Goal: Task Accomplishment & Management: Manage account settings

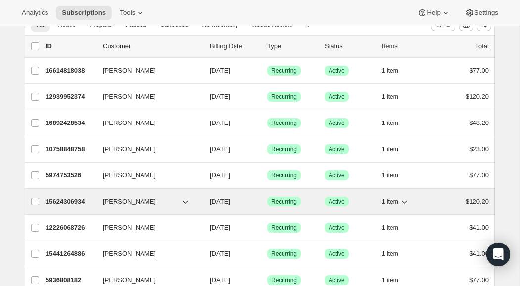
scroll to position [43, 0]
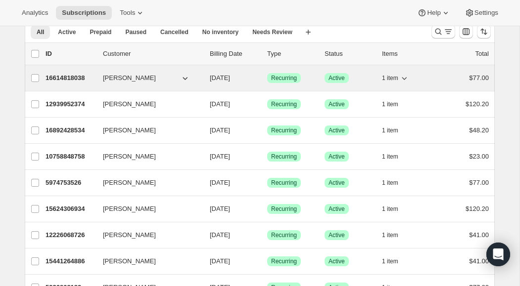
click at [70, 76] on p "16614818038" at bounding box center [70, 78] width 49 height 10
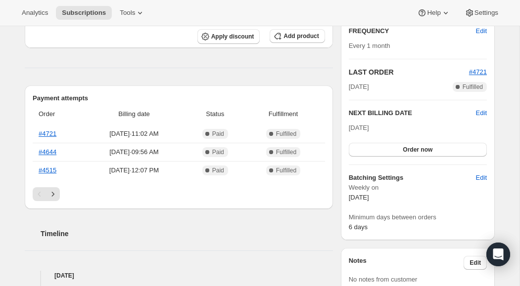
scroll to position [183, 0]
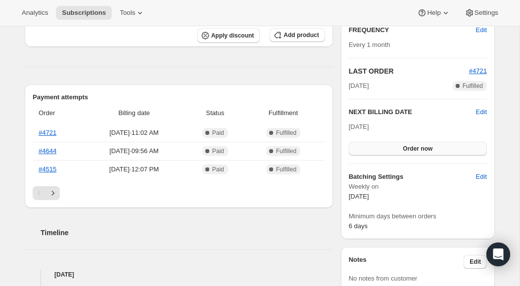
click at [417, 148] on span "Order now" at bounding box center [418, 149] width 30 height 8
click at [417, 148] on span "Click to confirm" at bounding box center [417, 149] width 45 height 8
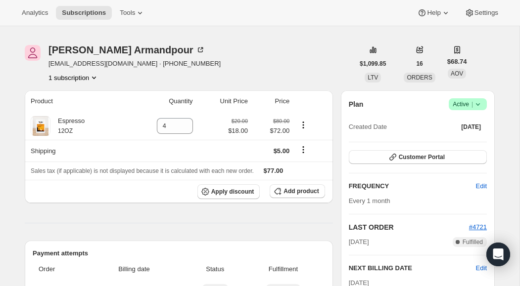
scroll to position [0, 0]
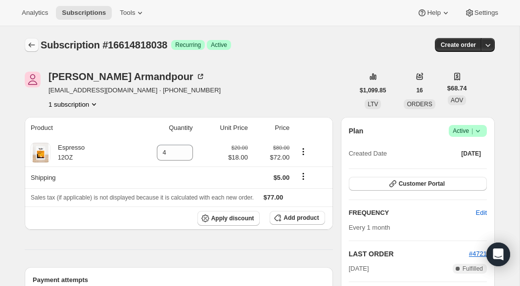
click at [34, 46] on icon "Subscriptions" at bounding box center [32, 45] width 10 height 10
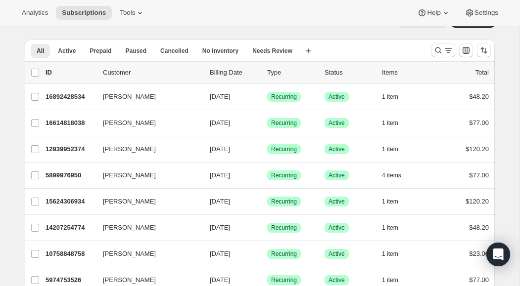
scroll to position [34, 0]
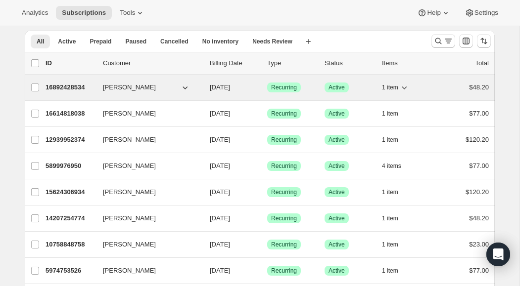
click at [75, 88] on p "16892428534" at bounding box center [70, 88] width 49 height 10
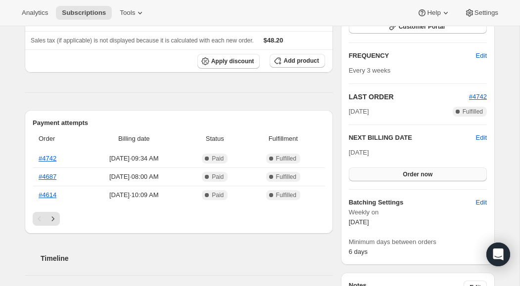
scroll to position [158, 0]
click at [417, 174] on span "Order now" at bounding box center [418, 174] width 30 height 8
click at [411, 172] on span "Click to confirm" at bounding box center [417, 174] width 45 height 8
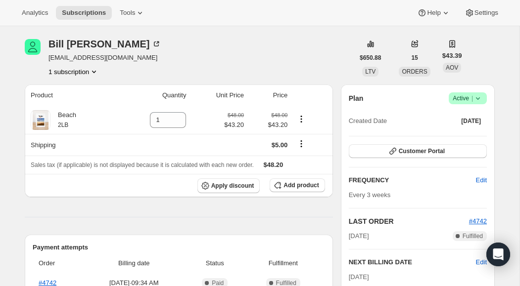
scroll to position [0, 0]
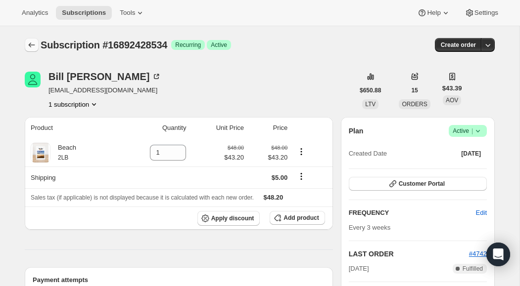
click at [31, 47] on icon "Subscriptions" at bounding box center [32, 45] width 10 height 10
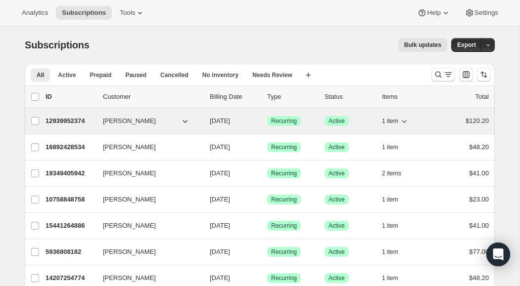
click at [185, 121] on icon "button" at bounding box center [185, 121] width 10 height 10
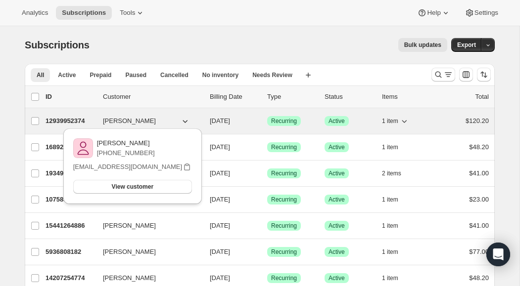
click at [71, 119] on p "12939952374" at bounding box center [70, 121] width 49 height 10
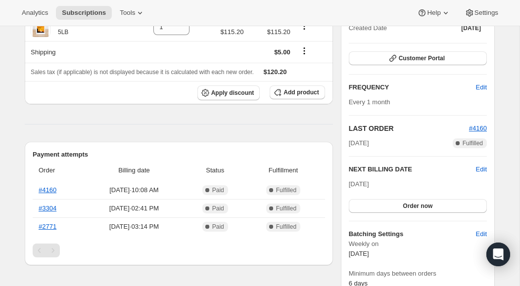
scroll to position [131, 0]
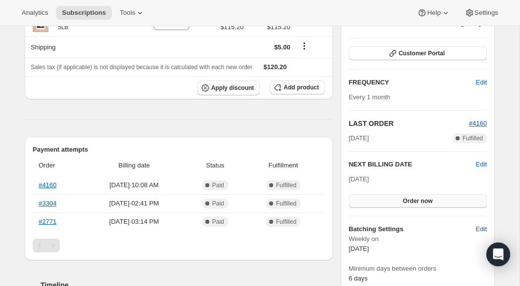
click at [422, 201] on span "Order now" at bounding box center [418, 201] width 30 height 8
click at [424, 203] on span "Click to confirm" at bounding box center [417, 201] width 45 height 8
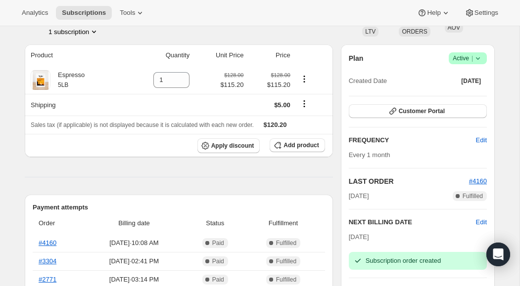
scroll to position [0, 0]
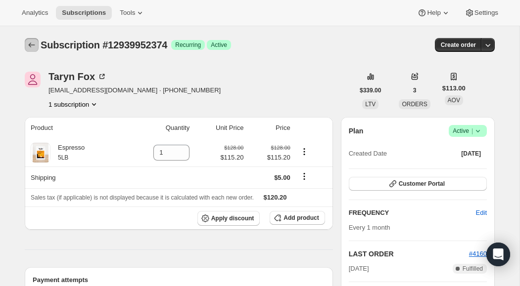
drag, startPoint x: 33, startPoint y: 47, endPoint x: 47, endPoint y: 53, distance: 16.0
click at [33, 47] on icon "Subscriptions" at bounding box center [32, 45] width 10 height 10
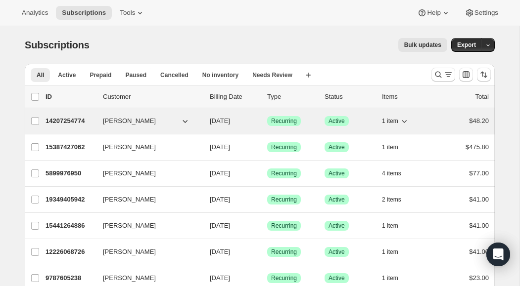
click at [404, 124] on icon "button" at bounding box center [404, 121] width 10 height 10
click at [404, 122] on icon "button" at bounding box center [404, 121] width 5 height 3
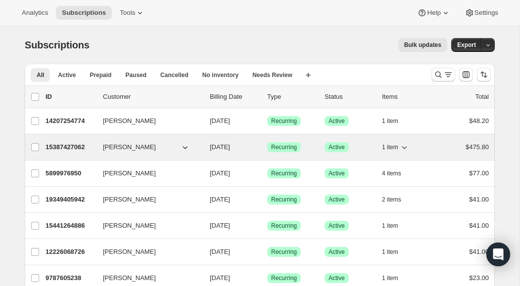
drag, startPoint x: 37, startPoint y: 121, endPoint x: 451, endPoint y: 142, distance: 414.1
click at [37, 121] on input "[PERSON_NAME]" at bounding box center [35, 121] width 8 height 8
checkbox input "true"
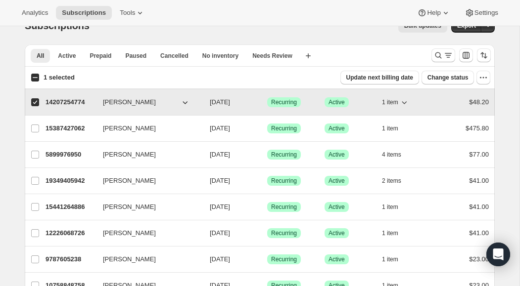
scroll to position [27, 0]
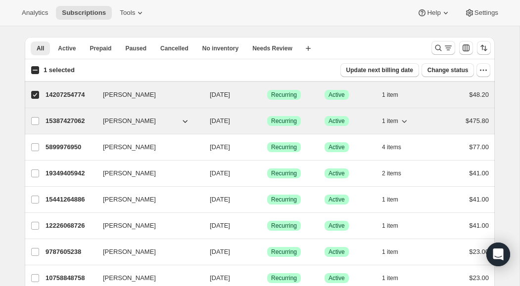
click at [406, 122] on icon "button" at bounding box center [404, 121] width 5 height 3
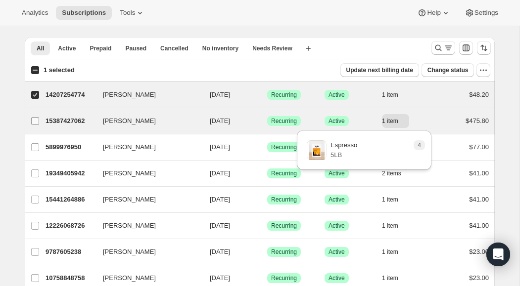
click at [36, 122] on input "[PERSON_NAME]" at bounding box center [35, 121] width 8 height 8
checkbox input "true"
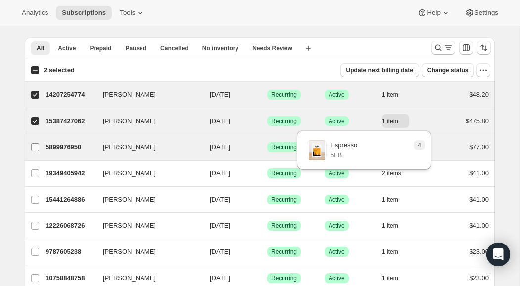
click at [36, 148] on input "[PERSON_NAME]" at bounding box center [35, 147] width 8 height 8
click at [449, 148] on div "$77.00" at bounding box center [463, 147] width 49 height 10
checkbox input "false"
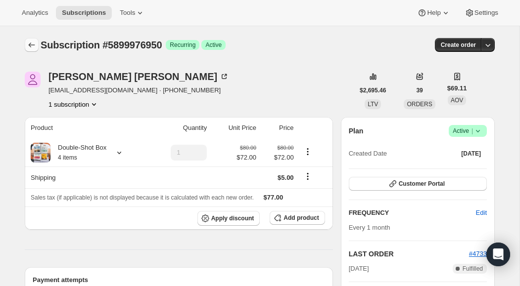
click at [34, 45] on icon "Subscriptions" at bounding box center [32, 45] width 6 height 5
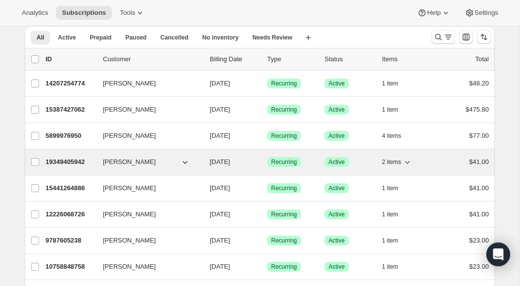
scroll to position [39, 0]
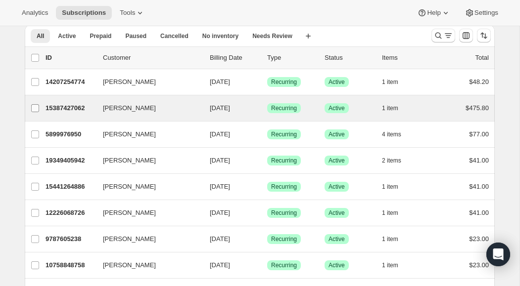
drag, startPoint x: 34, startPoint y: 80, endPoint x: 37, endPoint y: 99, distance: 19.5
click at [34, 80] on input "[PERSON_NAME]" at bounding box center [35, 82] width 8 height 8
checkbox input "true"
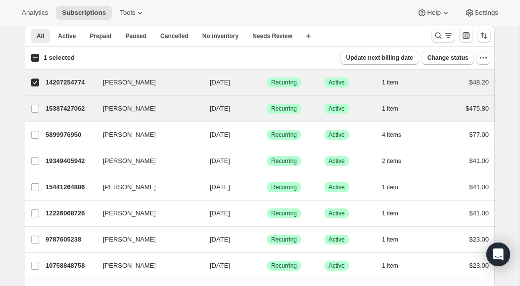
drag, startPoint x: 33, startPoint y: 108, endPoint x: 54, endPoint y: 120, distance: 23.9
click at [33, 109] on input "[PERSON_NAME]" at bounding box center [35, 109] width 8 height 8
checkbox input "true"
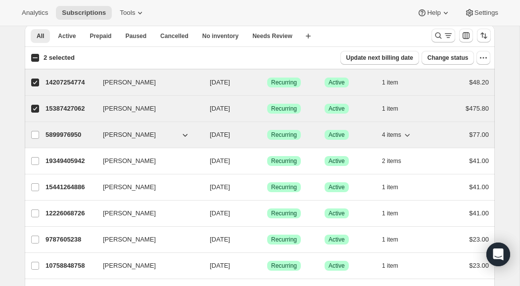
click at [409, 136] on icon "button" at bounding box center [407, 135] width 5 height 3
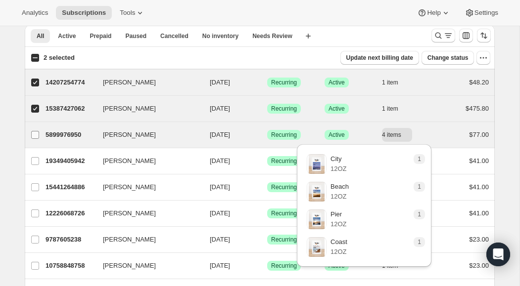
click at [34, 135] on input "[PERSON_NAME]" at bounding box center [35, 135] width 8 height 8
checkbox input "true"
click at [410, 135] on icon "button" at bounding box center [407, 135] width 5 height 3
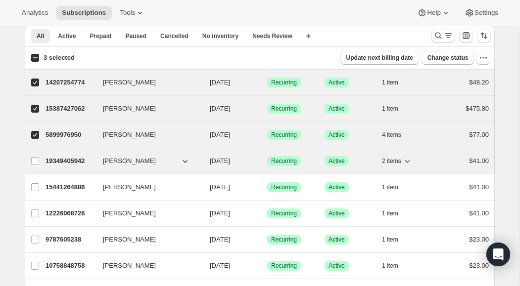
click at [410, 161] on icon "button" at bounding box center [407, 161] width 5 height 3
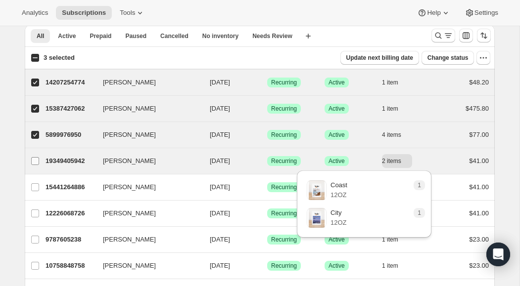
click at [36, 160] on input "[PERSON_NAME]" at bounding box center [35, 161] width 8 height 8
checkbox input "true"
click at [408, 162] on icon "button" at bounding box center [407, 161] width 10 height 10
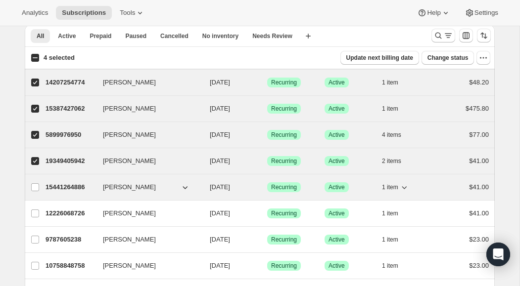
click at [407, 188] on icon "button" at bounding box center [404, 188] width 10 height 10
click at [406, 191] on icon "button" at bounding box center [404, 188] width 10 height 10
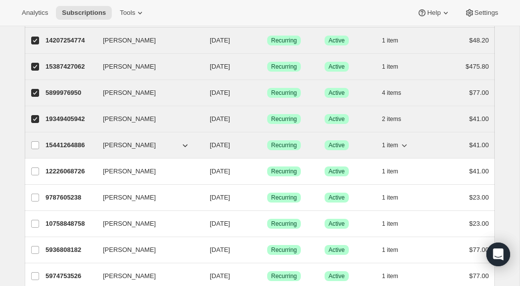
scroll to position [84, 0]
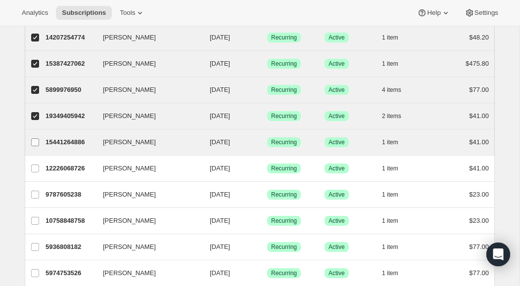
click at [32, 142] on input "[PERSON_NAME]" at bounding box center [35, 143] width 8 height 8
checkbox input "true"
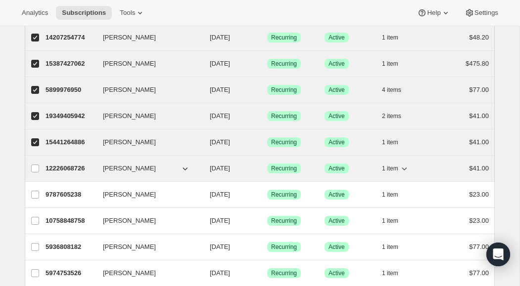
click at [406, 170] on icon "button" at bounding box center [404, 169] width 10 height 10
click at [35, 168] on input "[PERSON_NAME]" at bounding box center [35, 169] width 8 height 8
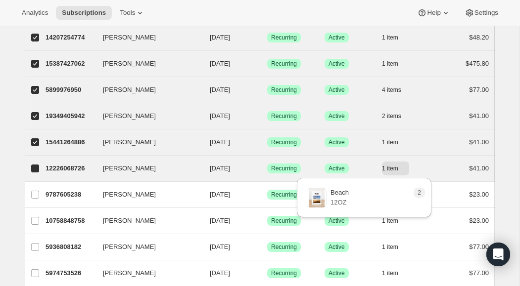
checkbox input "true"
click at [407, 169] on icon "button" at bounding box center [404, 169] width 10 height 10
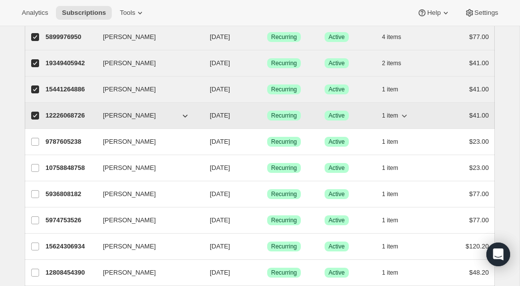
scroll to position [139, 0]
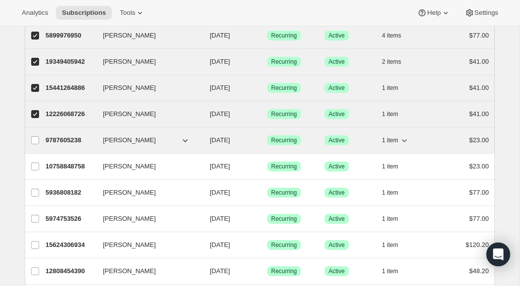
click at [407, 140] on icon "button" at bounding box center [404, 141] width 10 height 10
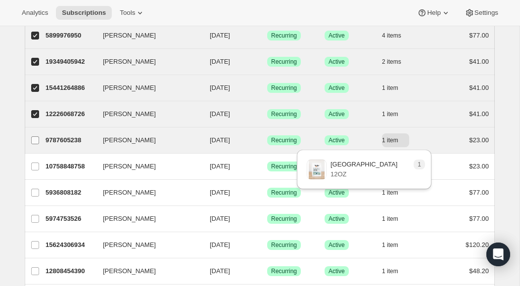
click at [38, 142] on input "[PERSON_NAME]" at bounding box center [35, 141] width 8 height 8
checkbox input "true"
click at [405, 141] on icon "button" at bounding box center [404, 140] width 5 height 3
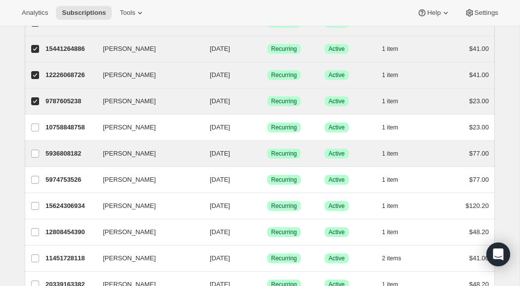
scroll to position [184, 0]
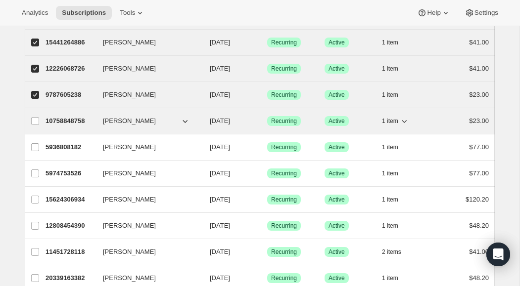
click at [403, 121] on icon "button" at bounding box center [404, 121] width 5 height 3
click at [35, 120] on input "[PERSON_NAME]" at bounding box center [35, 121] width 8 height 8
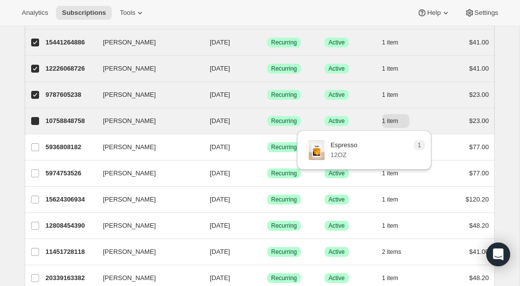
checkbox input "true"
click at [405, 122] on icon "button" at bounding box center [404, 121] width 5 height 3
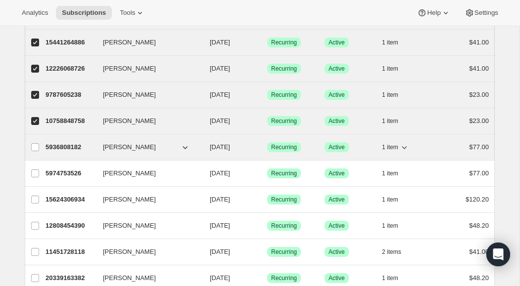
click at [407, 147] on icon "button" at bounding box center [404, 147] width 10 height 10
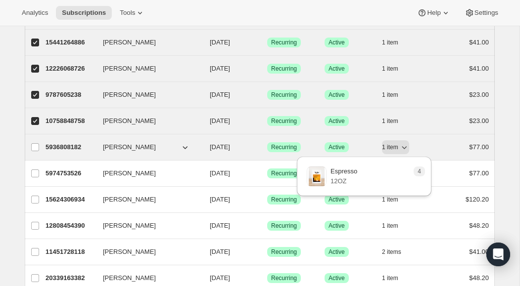
drag, startPoint x: 35, startPoint y: 147, endPoint x: 46, endPoint y: 150, distance: 11.6
click at [35, 147] on input "[PERSON_NAME]" at bounding box center [35, 147] width 8 height 8
checkbox input "true"
click at [405, 149] on icon "button" at bounding box center [404, 147] width 10 height 10
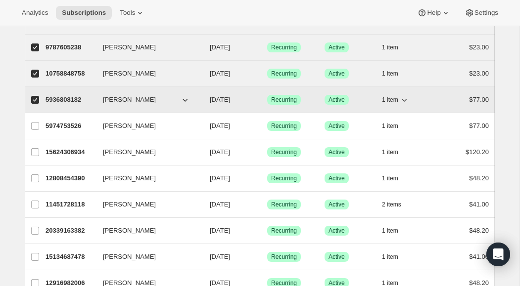
scroll to position [233, 0]
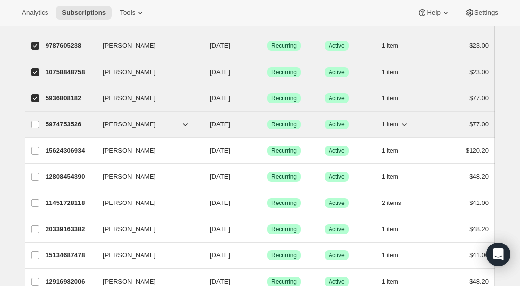
click at [406, 124] on icon "button" at bounding box center [404, 125] width 10 height 10
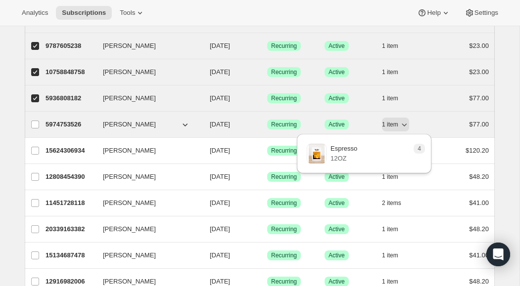
drag, startPoint x: 34, startPoint y: 124, endPoint x: 79, endPoint y: 129, distance: 44.8
click at [35, 124] on input "[PERSON_NAME]" at bounding box center [35, 125] width 8 height 8
checkbox input "true"
click at [406, 124] on icon "button" at bounding box center [404, 125] width 5 height 3
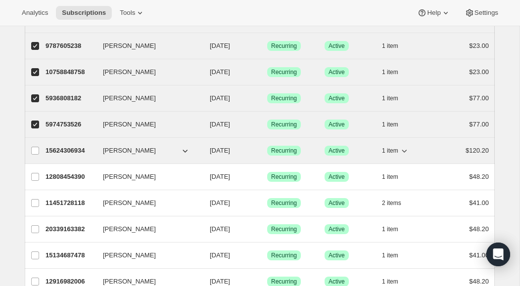
click at [407, 152] on icon "button" at bounding box center [404, 151] width 10 height 10
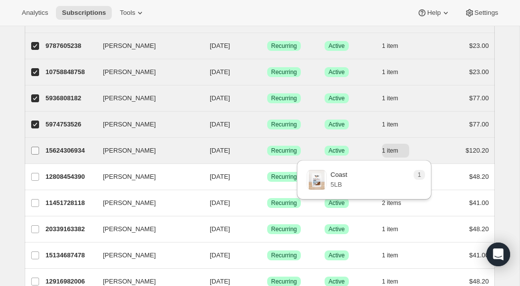
click at [35, 151] on input "[PERSON_NAME]" at bounding box center [35, 151] width 8 height 8
checkbox input "true"
click at [408, 151] on icon "button" at bounding box center [404, 151] width 10 height 10
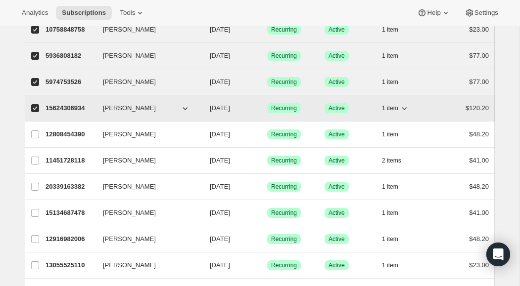
scroll to position [287, 0]
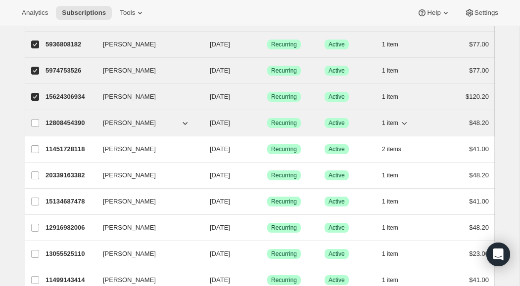
click at [406, 123] on icon "button" at bounding box center [404, 123] width 5 height 3
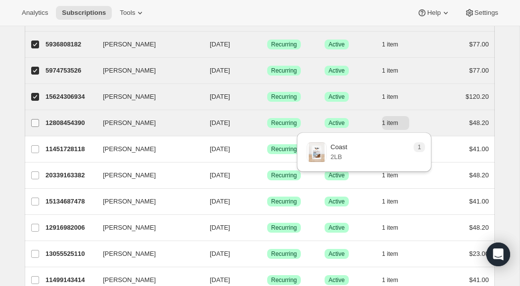
click at [35, 123] on input "[PERSON_NAME]" at bounding box center [35, 123] width 8 height 8
checkbox input "true"
